Goal: Entertainment & Leisure: Consume media (video, audio)

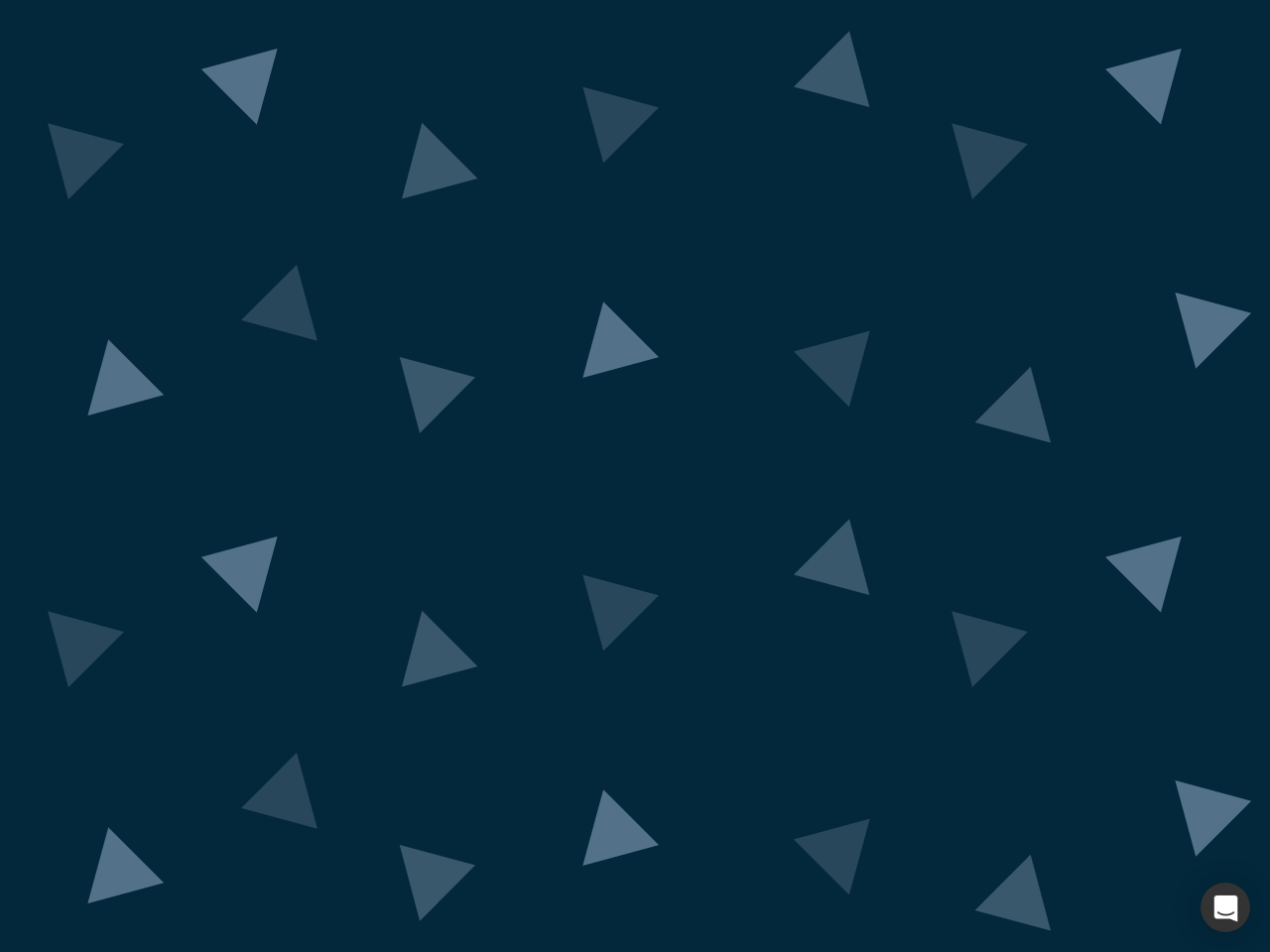
click at [1225, 908] on div "button" at bounding box center [1225, 908] width 50 height 50
